Goal: Transaction & Acquisition: Purchase product/service

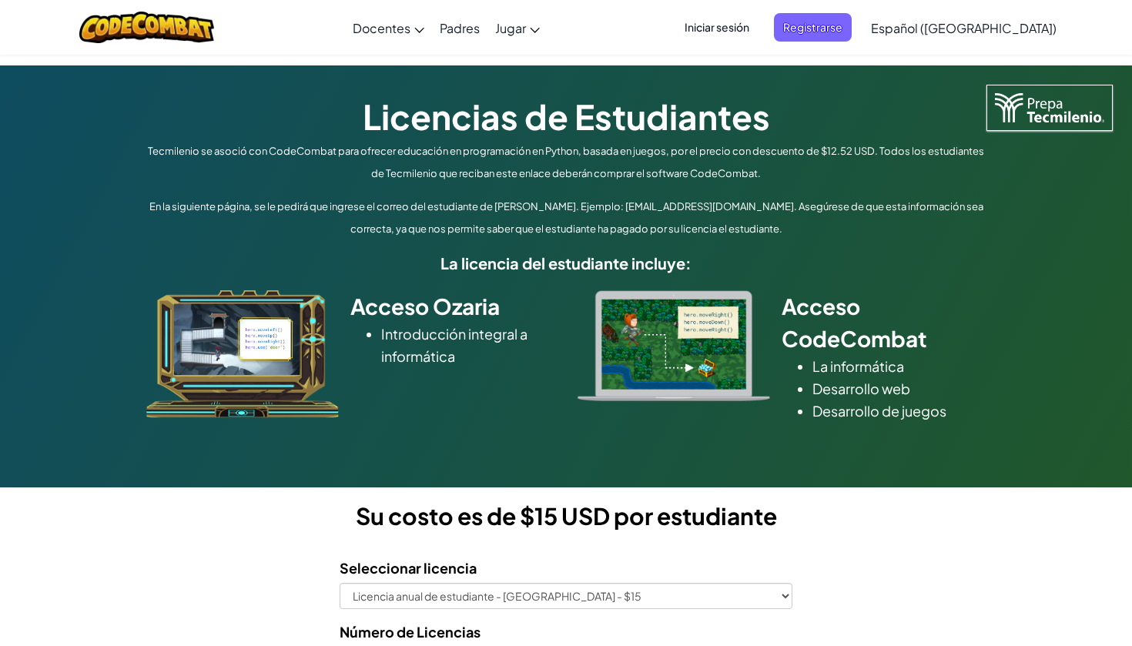
select select "Nuevo Laredo"
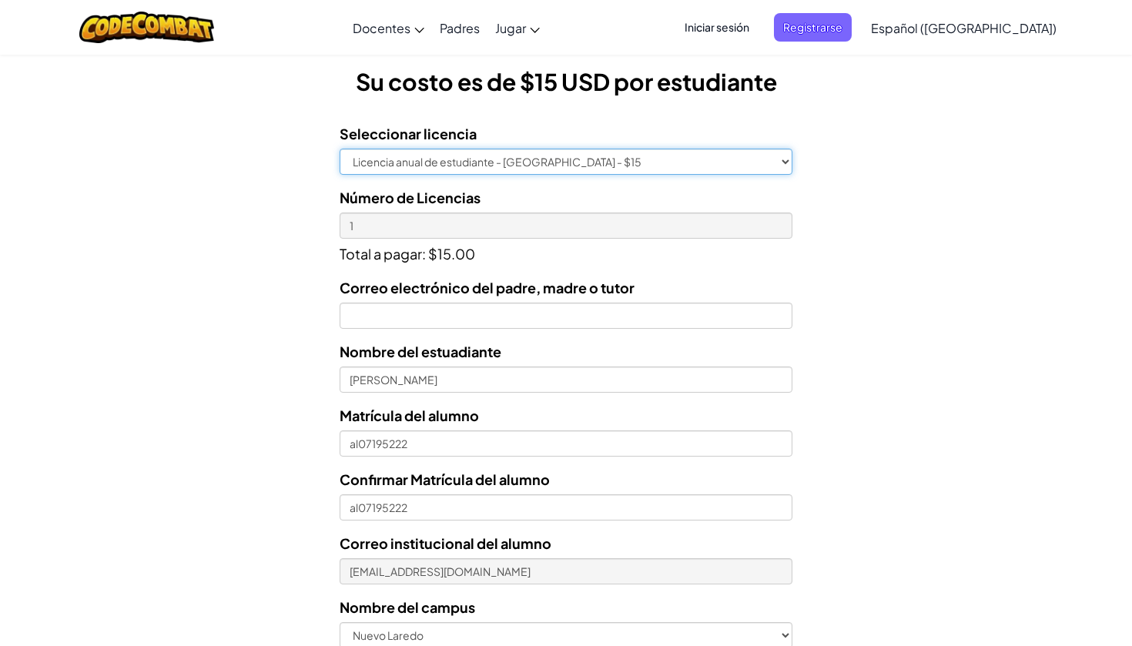
scroll to position [436, 0]
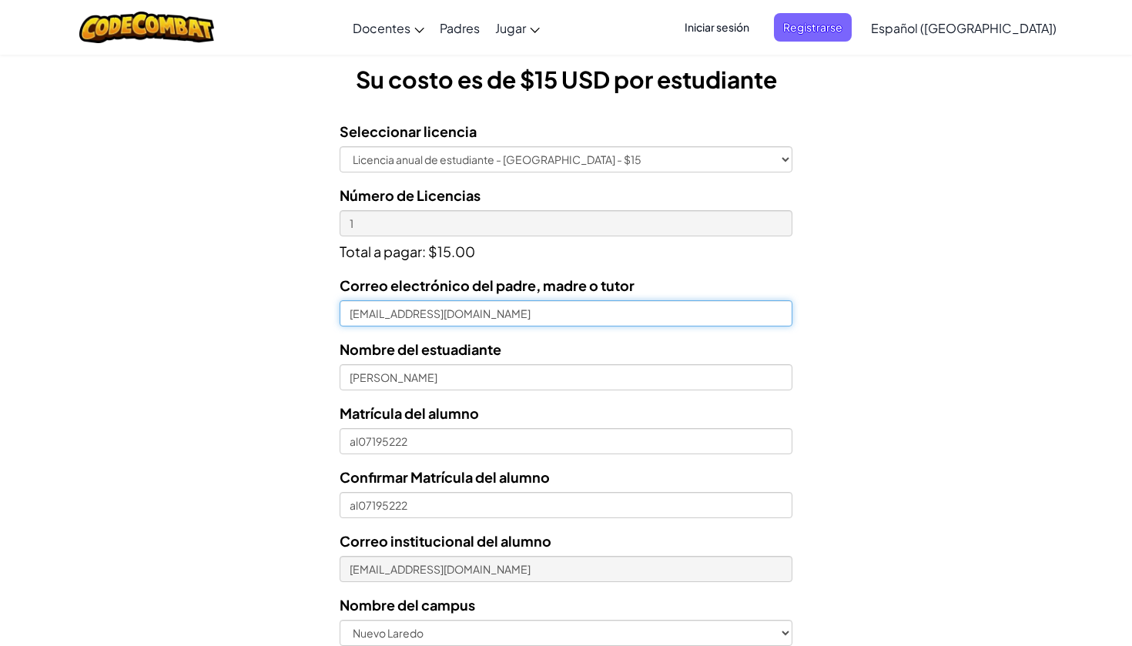
type input "[EMAIL_ADDRESS][DOMAIN_NAME]"
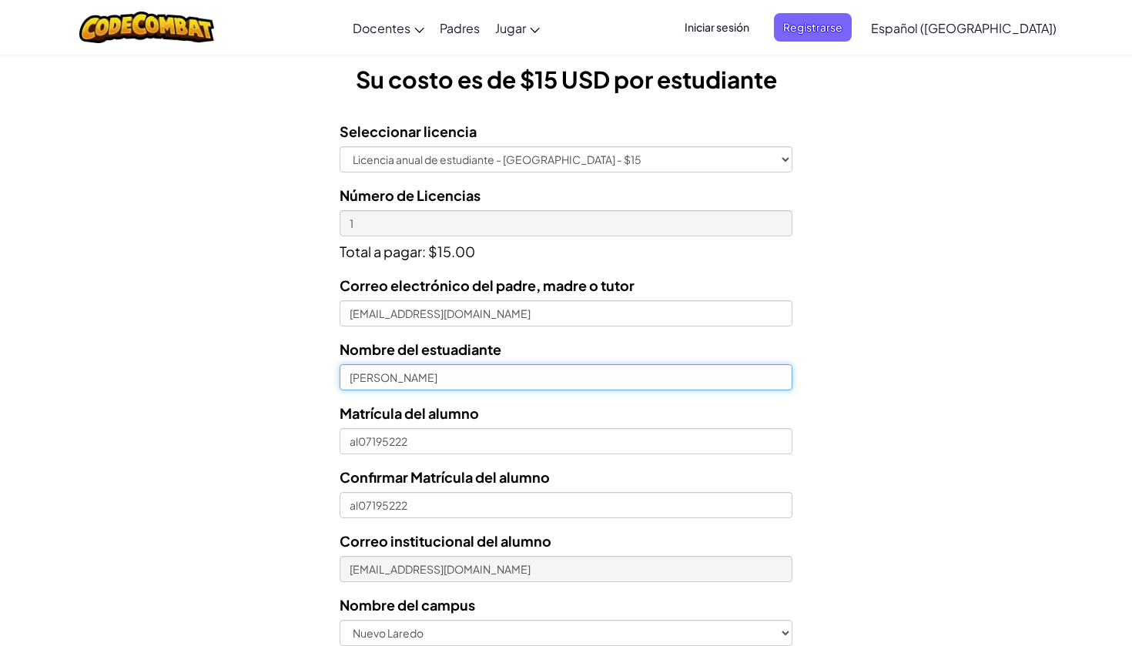
click at [597, 377] on input "[PERSON_NAME]" at bounding box center [565, 377] width 453 height 26
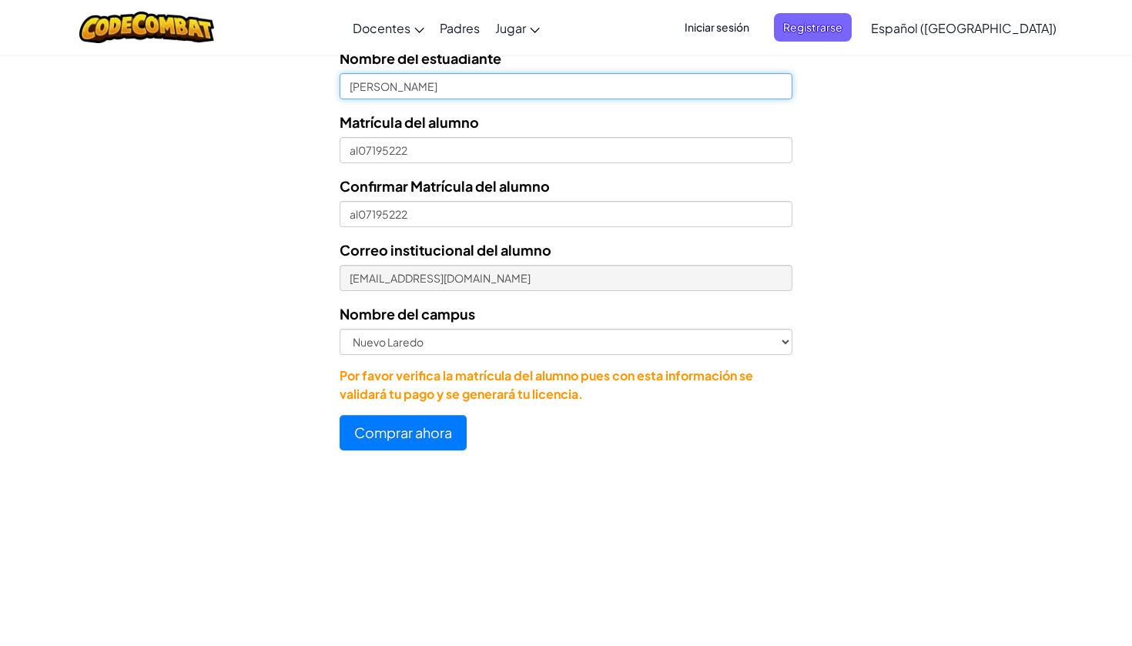
scroll to position [731, 0]
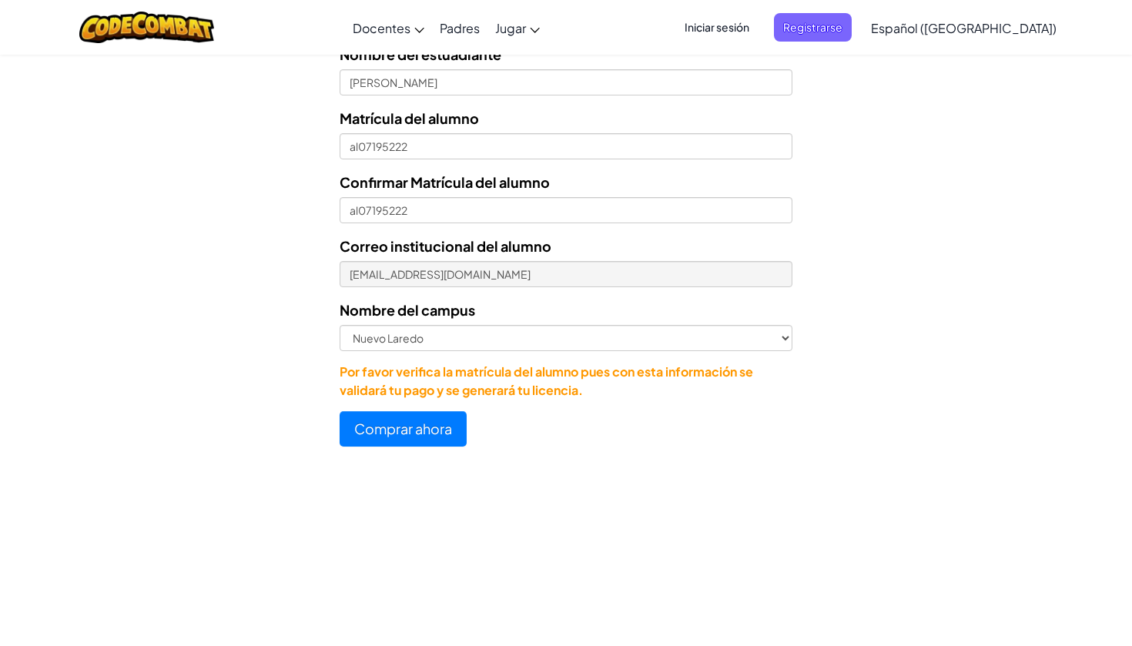
click at [432, 423] on button "Comprar ahora" at bounding box center [402, 428] width 127 height 35
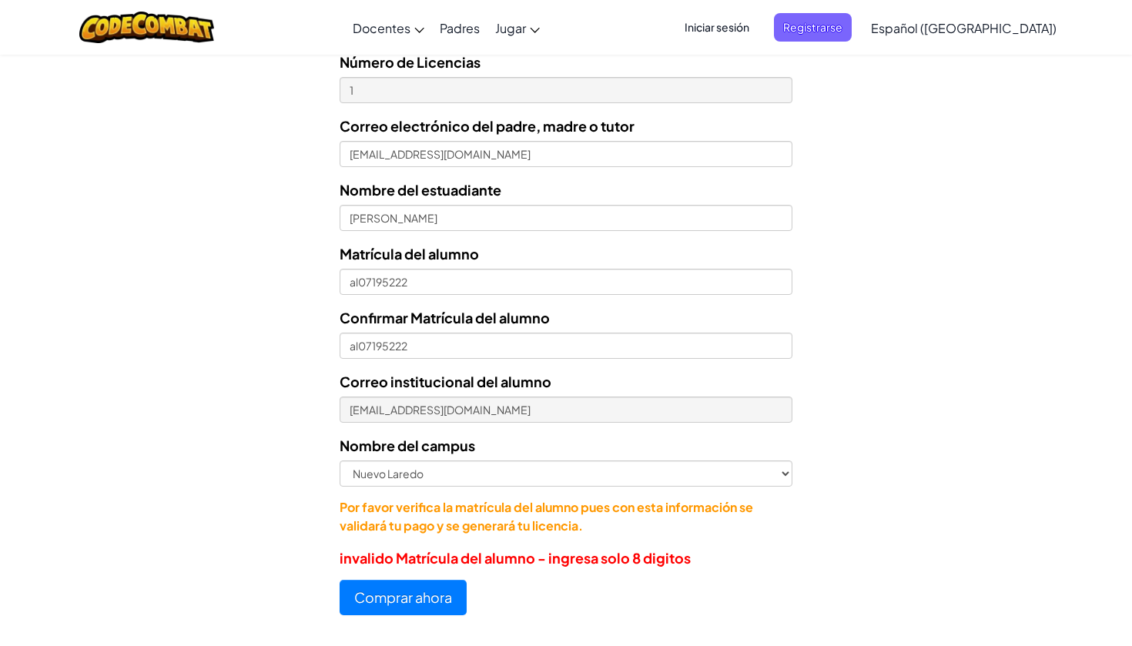
scroll to position [568, 0]
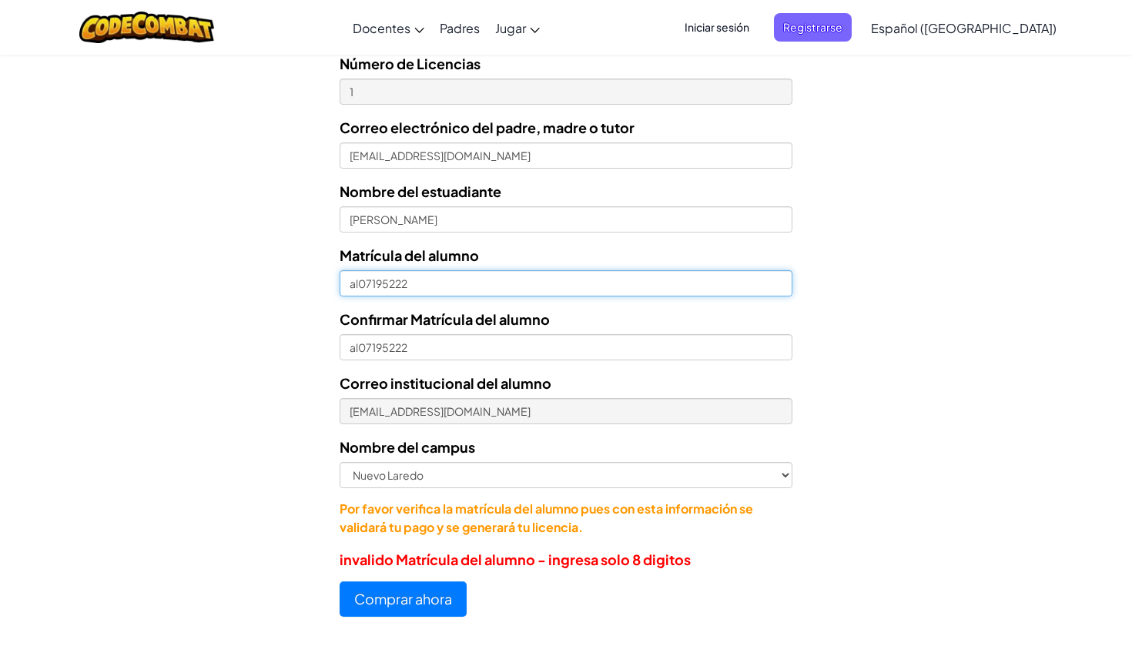
click at [426, 289] on input "al07195222" at bounding box center [565, 283] width 453 height 26
type input "a"
type input "7195222"
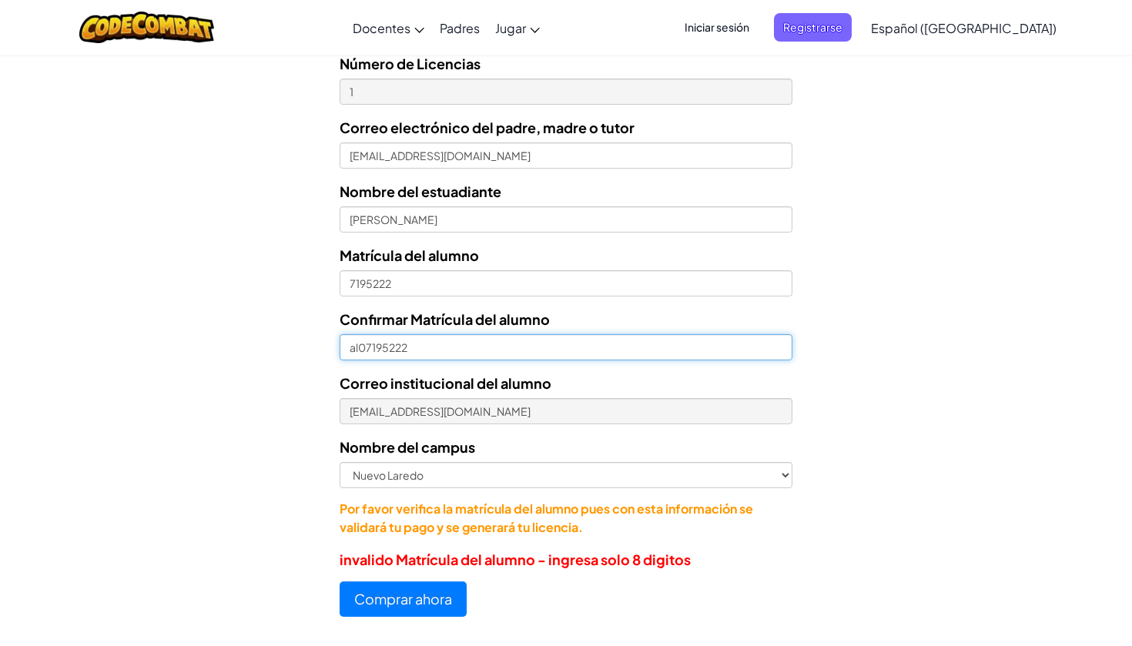
click at [422, 347] on input "al07195222" at bounding box center [565, 347] width 453 height 26
type input "a"
type input "7195222"
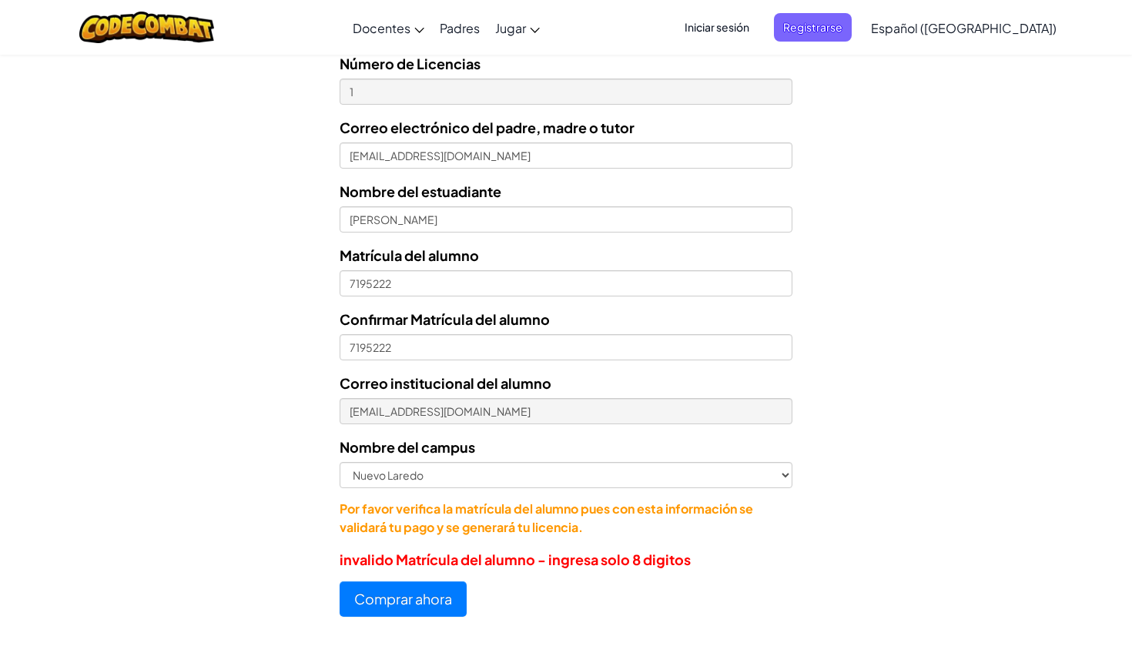
click at [391, 597] on button "Comprar ahora" at bounding box center [402, 598] width 127 height 35
click at [405, 604] on button "Comprar ahora" at bounding box center [402, 598] width 127 height 35
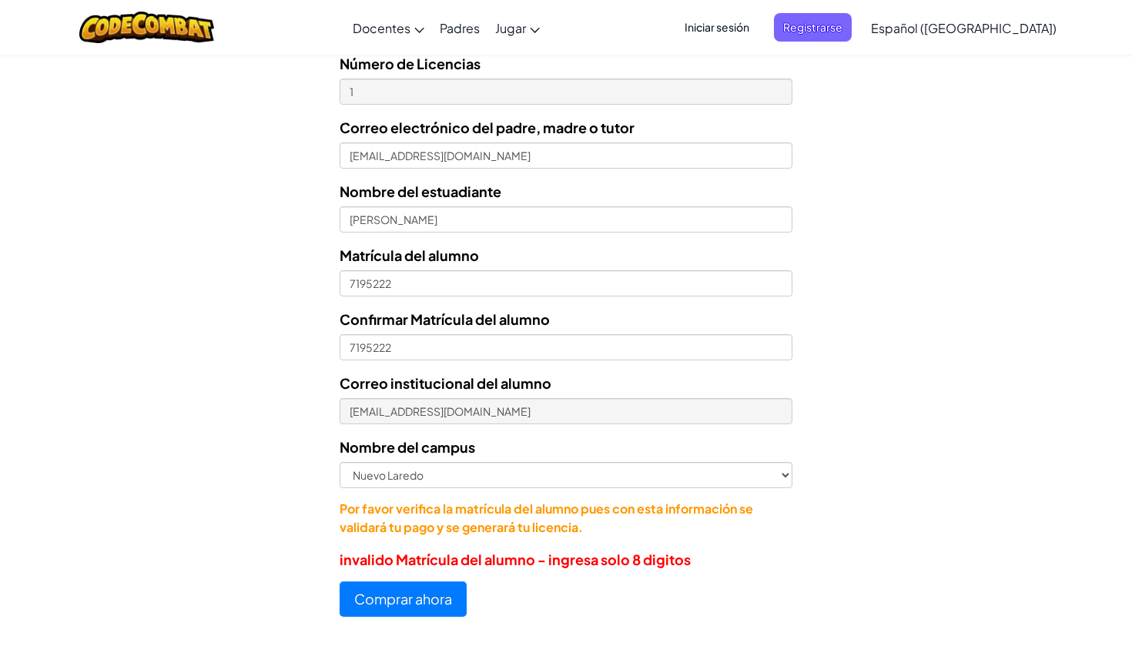
click at [405, 604] on button "Comprar ahora" at bounding box center [402, 598] width 127 height 35
click at [406, 597] on button "Comprar ahora" at bounding box center [402, 598] width 127 height 35
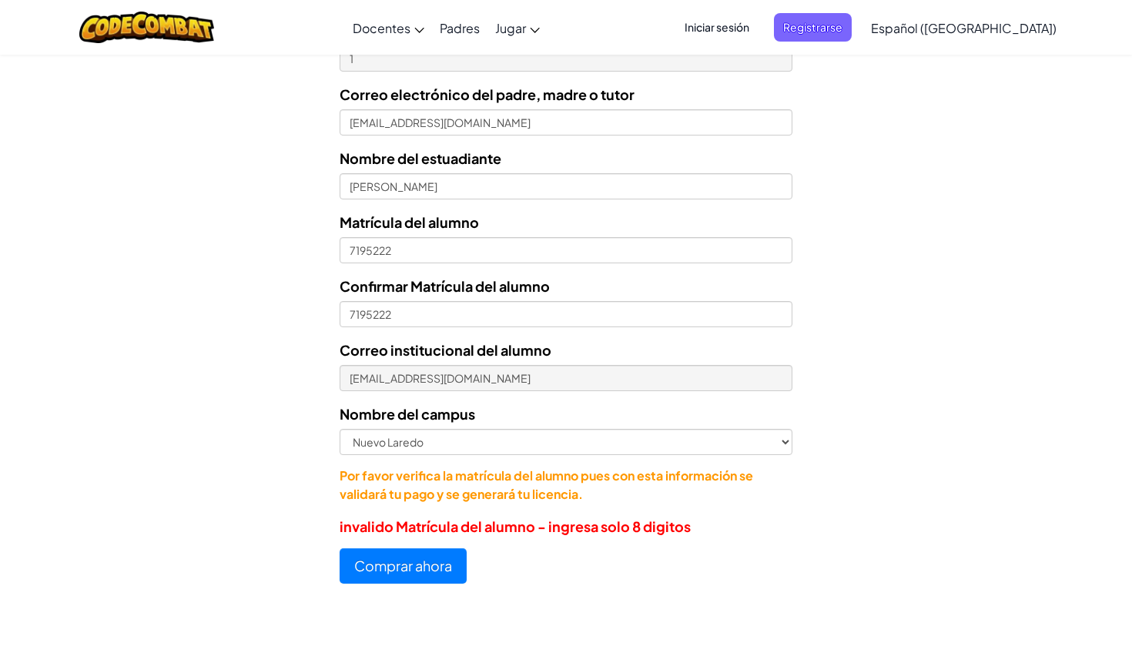
scroll to position [604, 0]
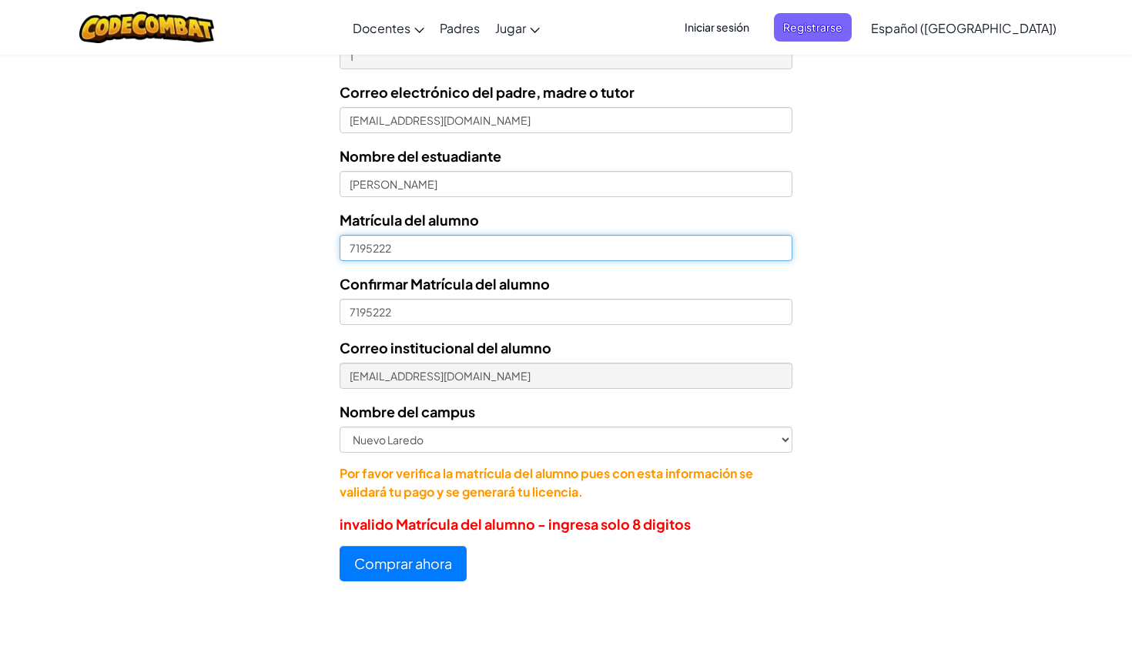
click at [465, 248] on input "7195222" at bounding box center [565, 248] width 453 height 26
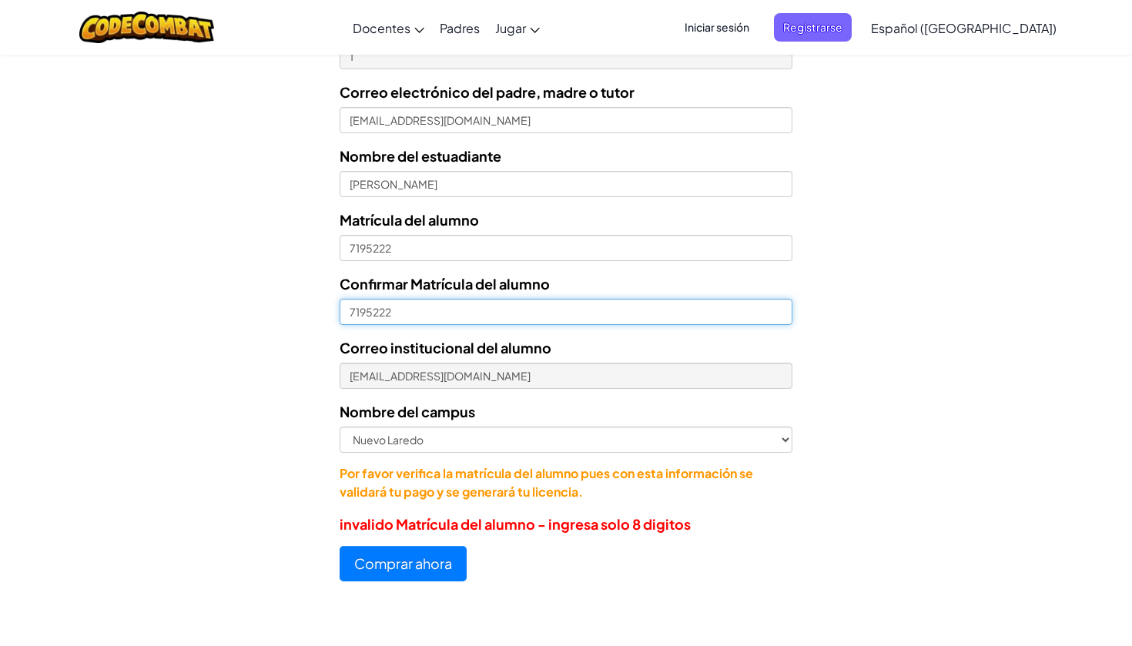
click at [440, 306] on input "7195222" at bounding box center [565, 312] width 453 height 26
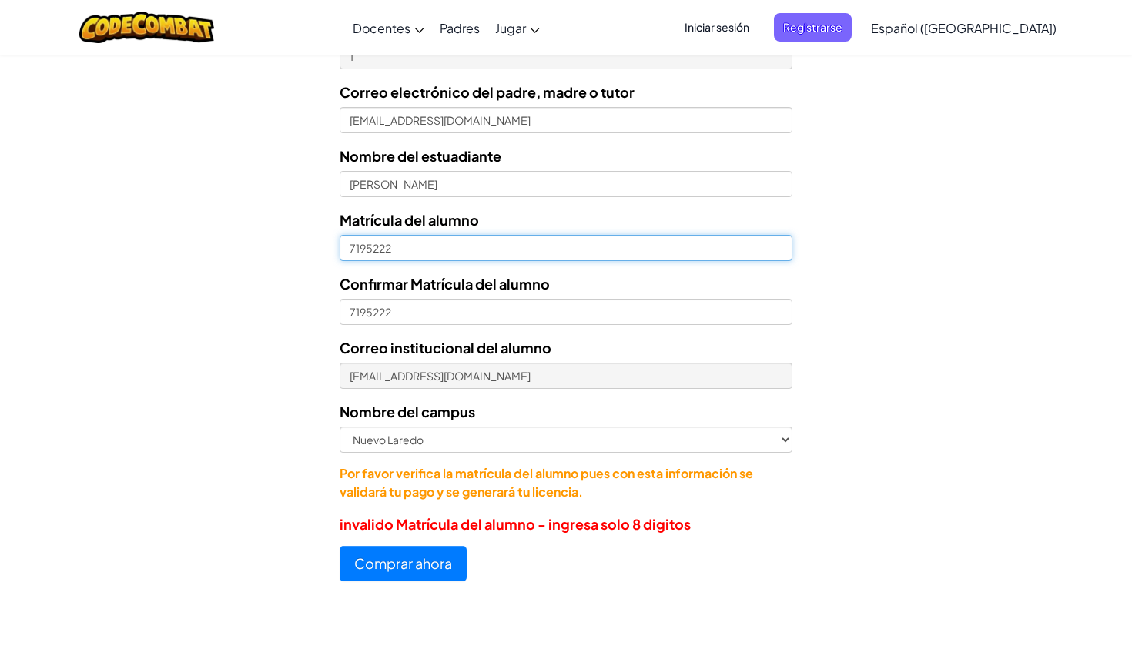
click at [349, 247] on input "7195222" at bounding box center [565, 248] width 453 height 26
type input "07195222"
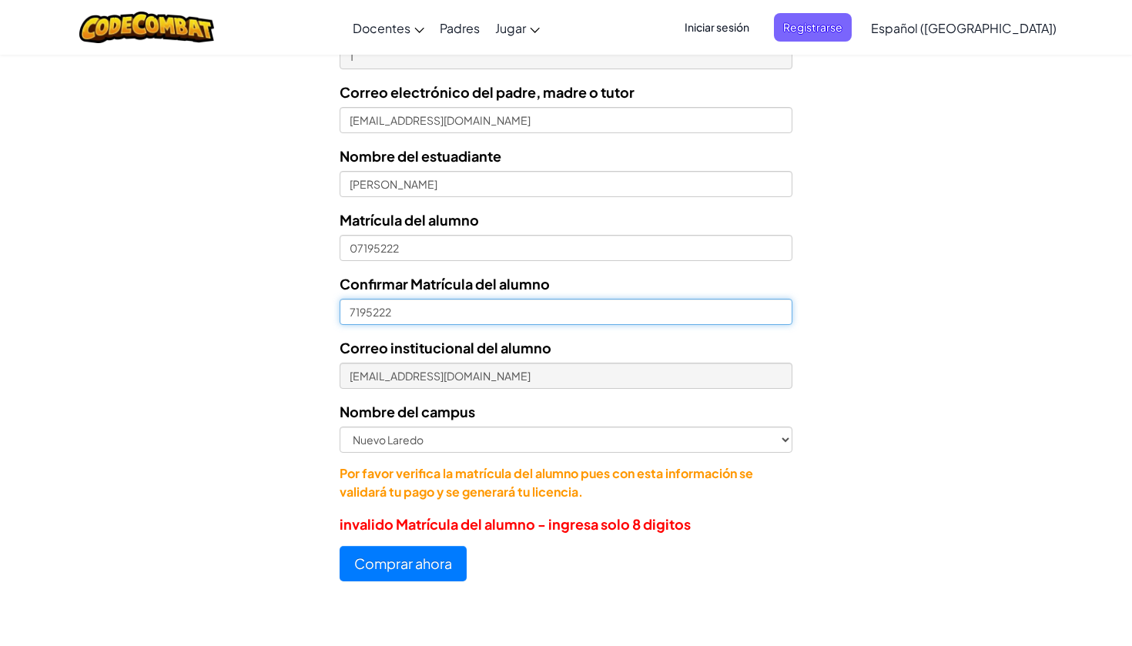
click at [347, 313] on input "7195222" at bounding box center [565, 312] width 453 height 26
type input "07195222"
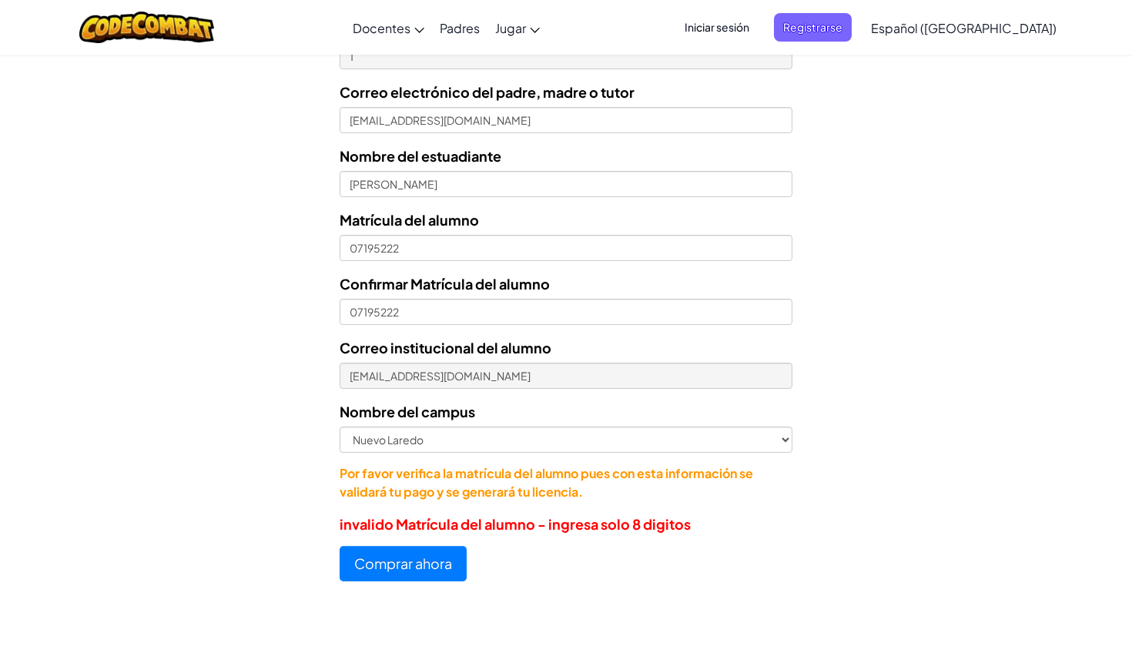
click at [441, 549] on button "Comprar ahora" at bounding box center [402, 563] width 127 height 35
